Goal: Information Seeking & Learning: Learn about a topic

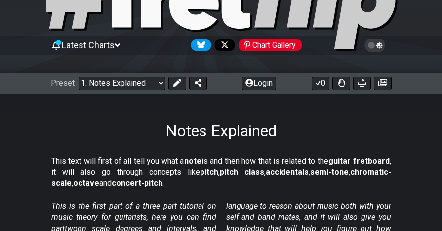
scroll to position [49, 0]
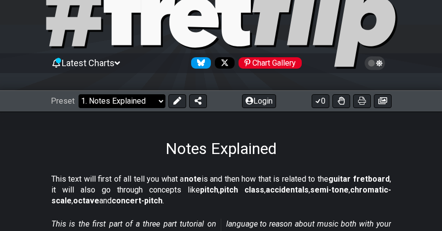
click at [153, 100] on select "Welcome to #fretflip! Initial Preset Custom Preset Minor Pentatonic Major Penta…" at bounding box center [121, 101] width 87 height 14
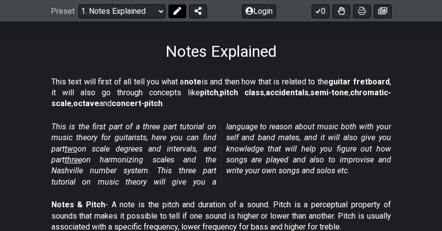
scroll to position [99, 0]
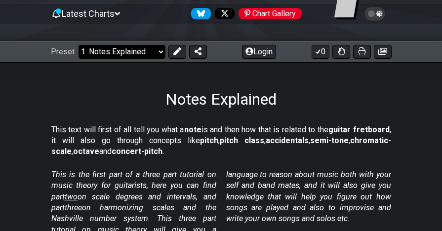
click at [142, 47] on select "Welcome to #fretflip! Initial Preset Custom Preset Minor Pentatonic Major Penta…" at bounding box center [121, 52] width 87 height 14
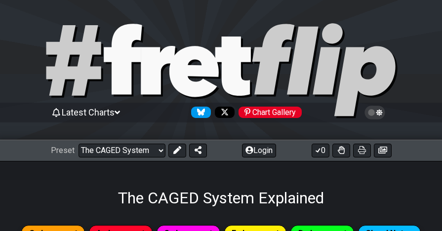
scroll to position [148, 0]
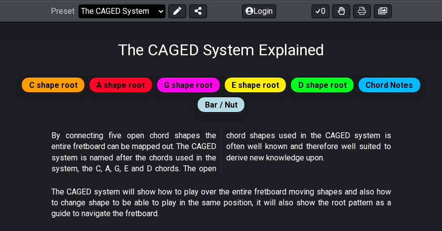
click at [157, 6] on select "Welcome to #fretflip! Initial Preset Custom Preset Minor Pentatonic Major Penta…" at bounding box center [121, 11] width 87 height 14
click at [145, 12] on select "Welcome to #fretflip! Initial Preset Custom Preset Minor Pentatonic Major Penta…" at bounding box center [121, 11] width 87 height 14
click at [133, 17] on select "Welcome to #fretflip! Initial Preset Custom Preset Minor Pentatonic Major Penta…" at bounding box center [121, 11] width 87 height 14
click at [78, 4] on select "Welcome to #fretflip! Initial Preset Custom Preset Minor Pentatonic Major Penta…" at bounding box center [121, 11] width 87 height 14
select select "/musical-notes-explained"
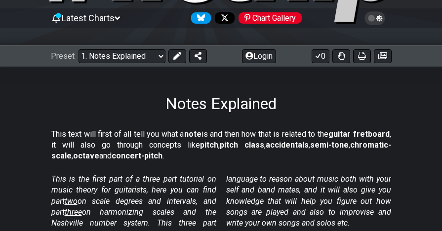
scroll to position [99, 0]
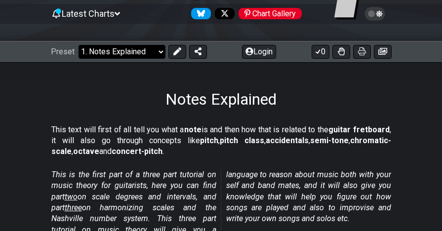
click at [120, 52] on select "Welcome to #fretflip! Initial Preset Custom Preset Minor Pentatonic Major Penta…" at bounding box center [121, 52] width 87 height 14
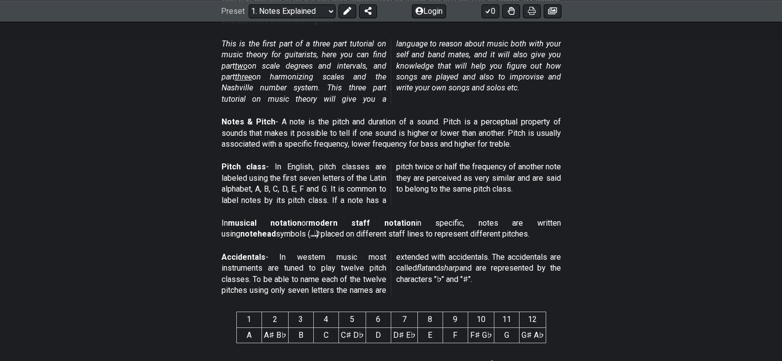
scroll to position [247, 0]
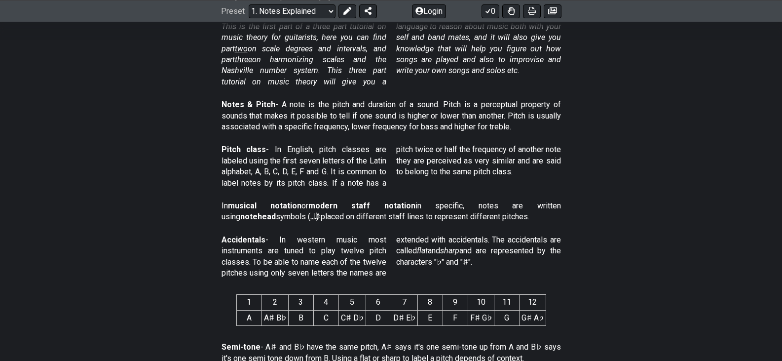
click at [386, 230] on th "6" at bounding box center [378, 302] width 25 height 15
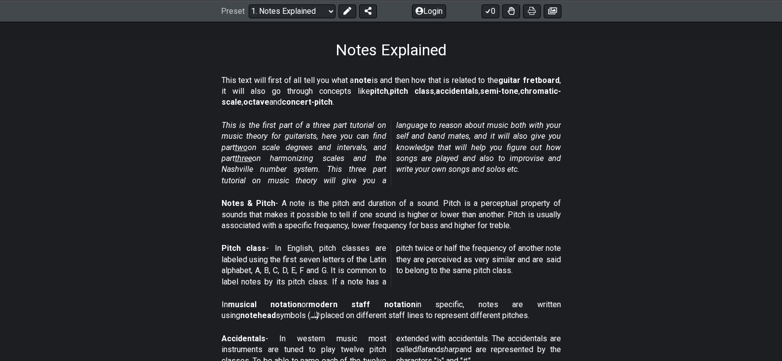
scroll to position [197, 0]
